Goal: Find specific page/section: Find specific page/section

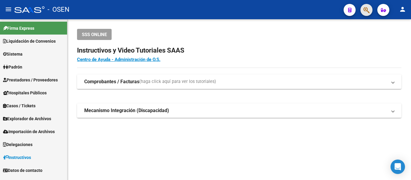
click at [366, 5] on span "button" at bounding box center [367, 10] width 6 height 12
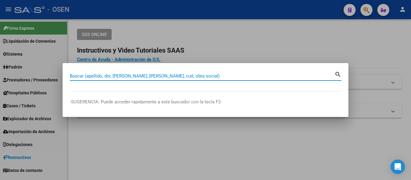
click at [224, 75] on input "Buscar (apellido, dni, [PERSON_NAME], [PERSON_NAME], cuit, obra social)" at bounding box center [202, 75] width 265 height 5
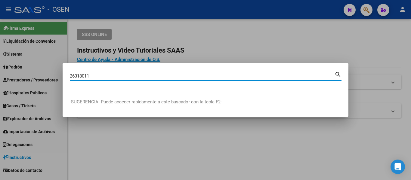
type input "26318011"
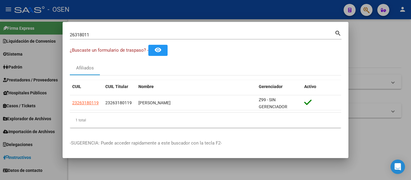
click at [380, 45] on div at bounding box center [205, 90] width 411 height 180
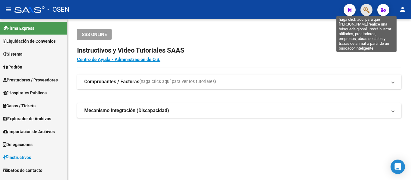
click at [367, 7] on icon "button" at bounding box center [367, 10] width 6 height 7
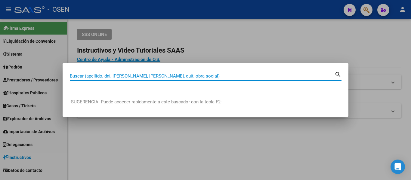
click at [201, 75] on input "Buscar (apellido, dni, [PERSON_NAME], [PERSON_NAME], cuit, obra social)" at bounding box center [202, 75] width 265 height 5
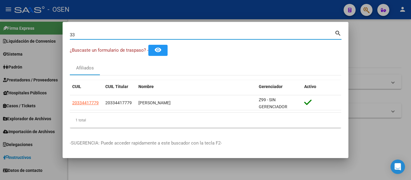
type input "3"
type input "2"
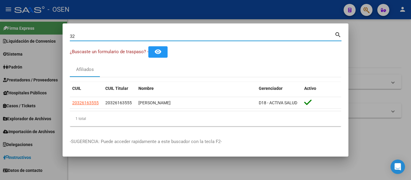
type input "3"
type input "31064641"
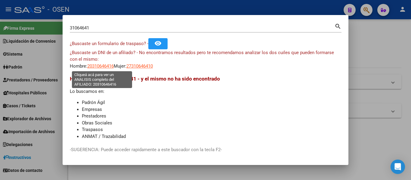
click at [98, 65] on span "20310646416" at bounding box center [100, 66] width 26 height 5
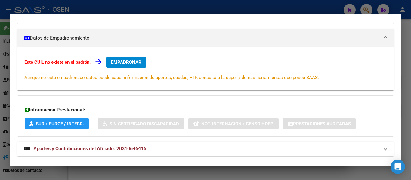
scroll to position [77, 0]
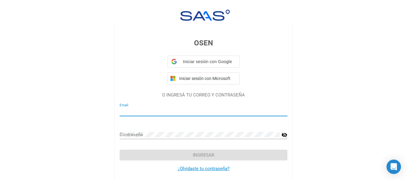
type input "[EMAIL_ADDRESS][DOMAIN_NAME]"
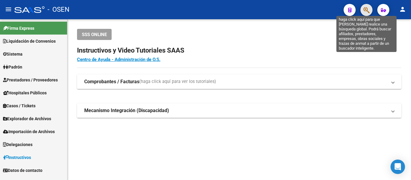
click at [366, 8] on icon "button" at bounding box center [367, 10] width 6 height 7
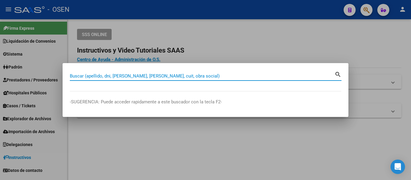
click at [193, 74] on input "Buscar (apellido, dni, [PERSON_NAME], [PERSON_NAME], cuit, obra social)" at bounding box center [202, 75] width 265 height 5
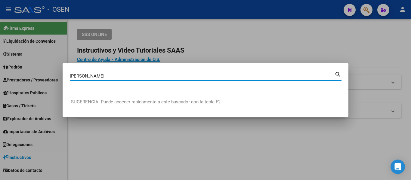
type input "[PERSON_NAME]"
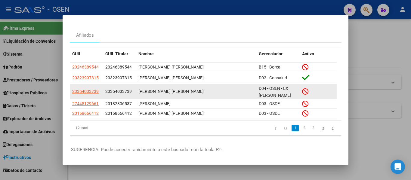
scroll to position [22, 0]
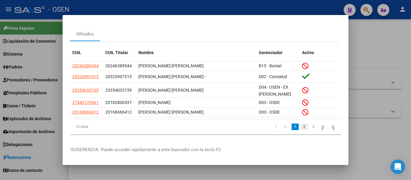
click at [301, 124] on link "2" at bounding box center [304, 127] width 7 height 7
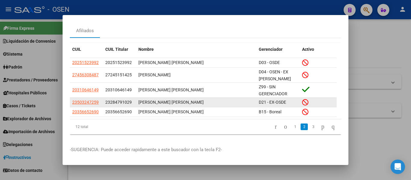
scroll to position [25, 0]
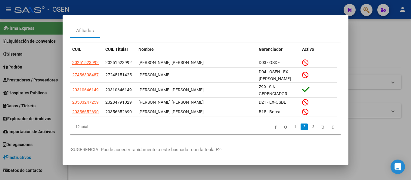
click at [366, 8] on div at bounding box center [205, 90] width 411 height 180
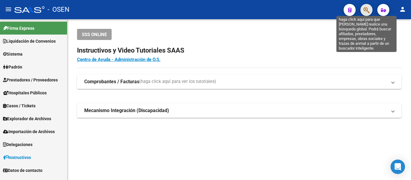
click at [365, 9] on icon "button" at bounding box center [367, 10] width 6 height 7
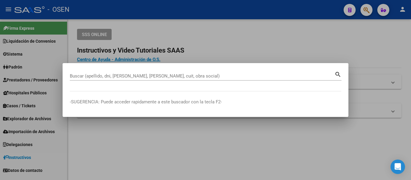
drag, startPoint x: 160, startPoint y: 73, endPoint x: 167, endPoint y: 79, distance: 9.2
click at [164, 77] on div "Buscar (apellido, dni, [PERSON_NAME], [PERSON_NAME], cuit, obra social)" at bounding box center [202, 76] width 265 height 9
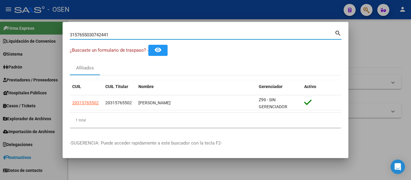
click at [91, 34] on input "3157655030742441" at bounding box center [202, 34] width 265 height 5
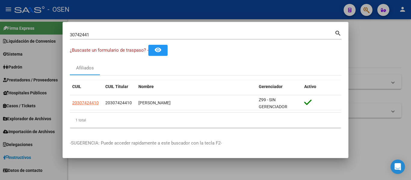
click at [94, 32] on div "30742441 Buscar (apellido, dni, [PERSON_NAME], [PERSON_NAME], cuit, obra social)" at bounding box center [202, 34] width 265 height 9
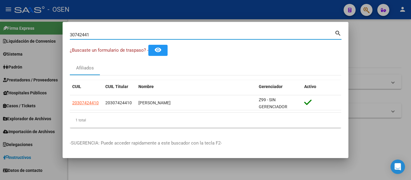
click at [94, 32] on div "30742441 Buscar (apellido, dni, [PERSON_NAME], [PERSON_NAME], cuit, obra social)" at bounding box center [202, 34] width 265 height 9
click at [91, 35] on input "30742441" at bounding box center [202, 34] width 265 height 5
type input "3"
type input "2"
type input "31576550"
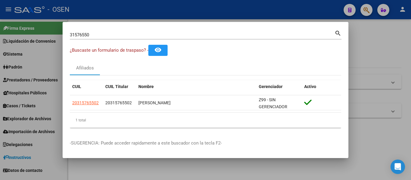
click at [338, 33] on mat-icon "search" at bounding box center [338, 32] width 7 height 7
